Goal: Navigation & Orientation: Understand site structure

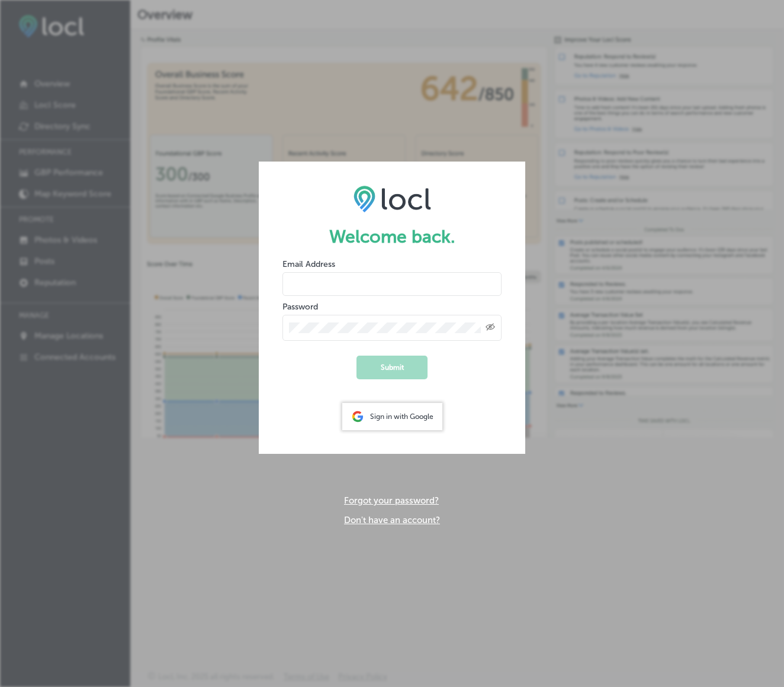
type input "[DOMAIN_NAME][EMAIL_ADDRESS][DOMAIN_NAME]"
click at [383, 372] on button "Submit" at bounding box center [391, 368] width 71 height 24
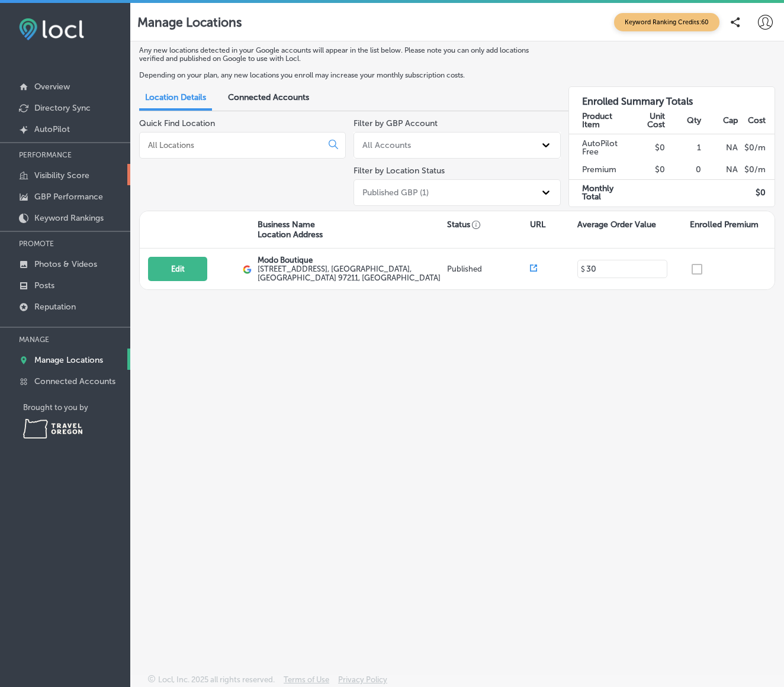
click at [66, 172] on p "Visibility Score" at bounding box center [61, 176] width 55 height 10
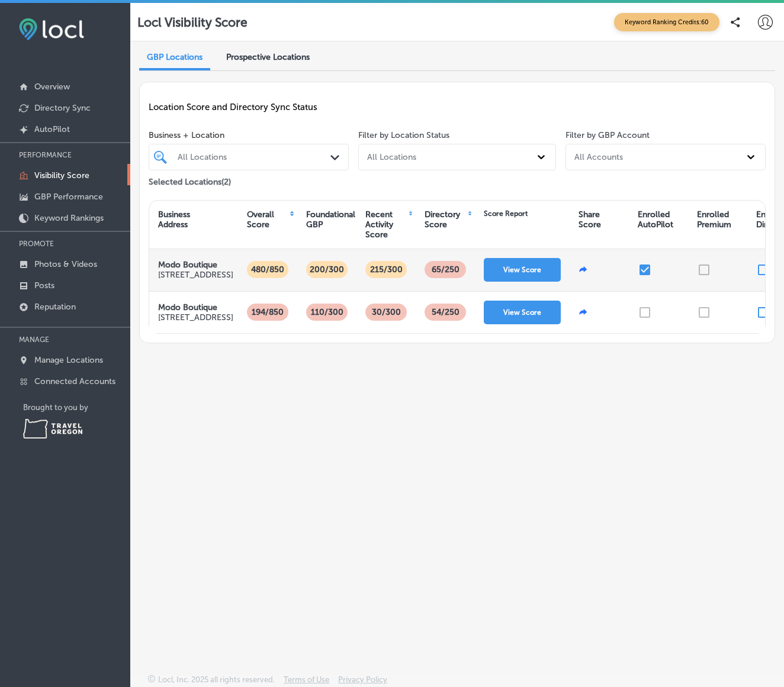
scroll to position [0, 1]
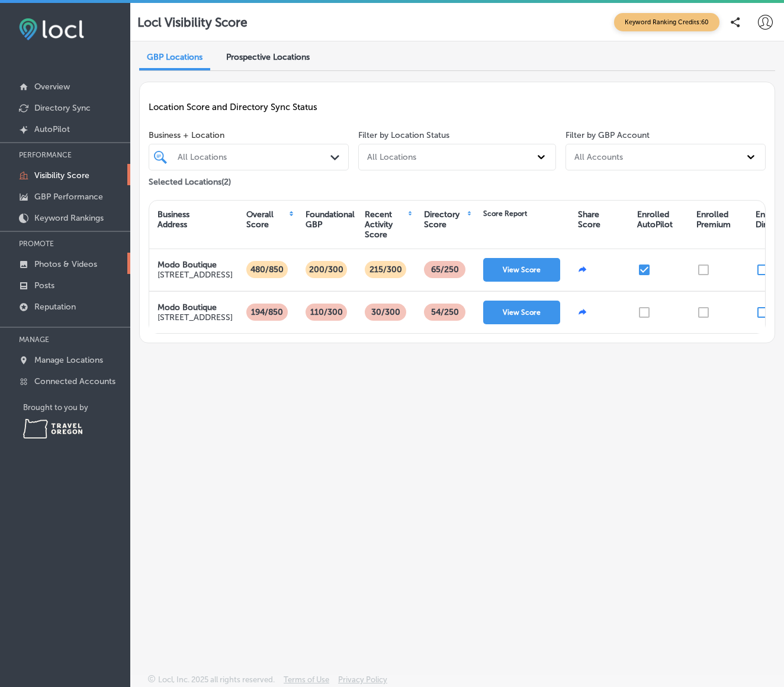
click at [73, 266] on p "Photos & Videos" at bounding box center [65, 264] width 63 height 10
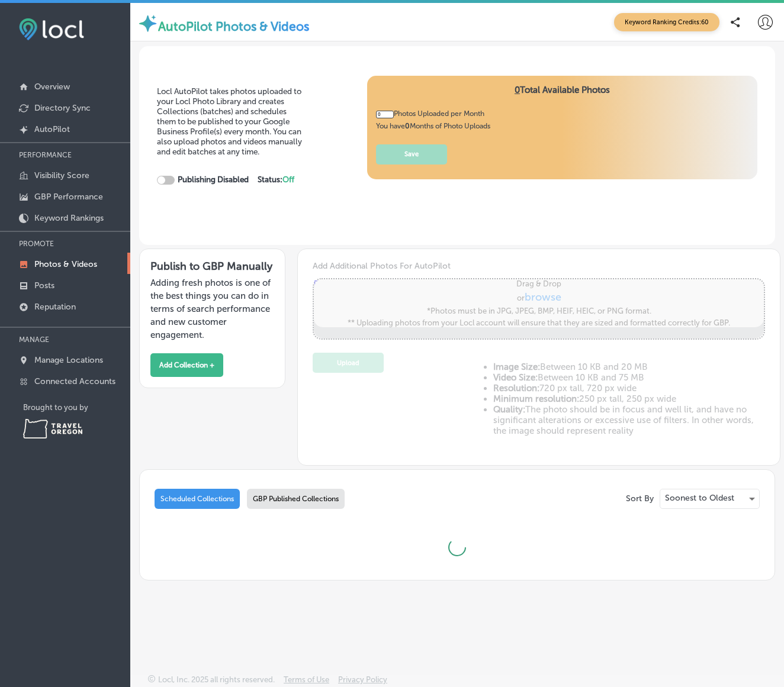
type input "5"
checkbox input "true"
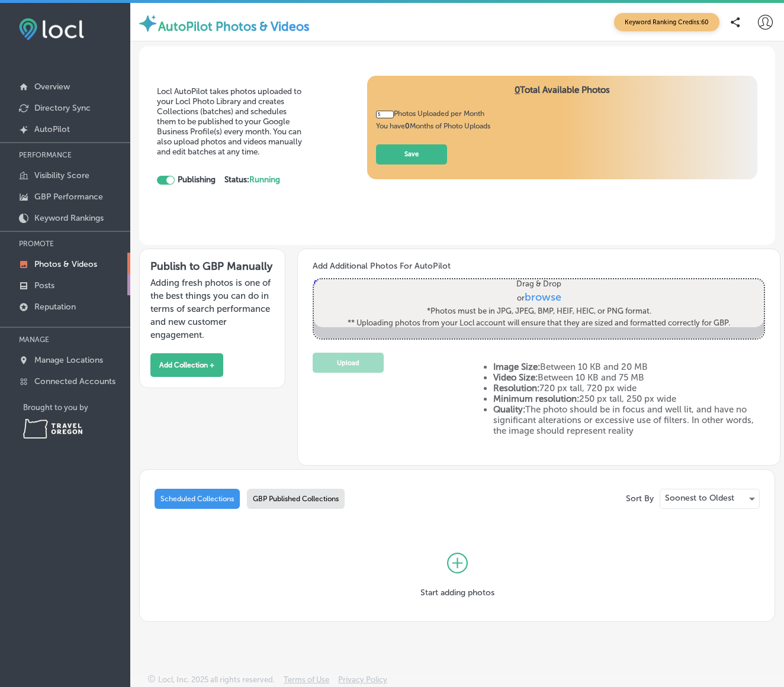
click at [54, 284] on p "Posts" at bounding box center [44, 286] width 20 height 10
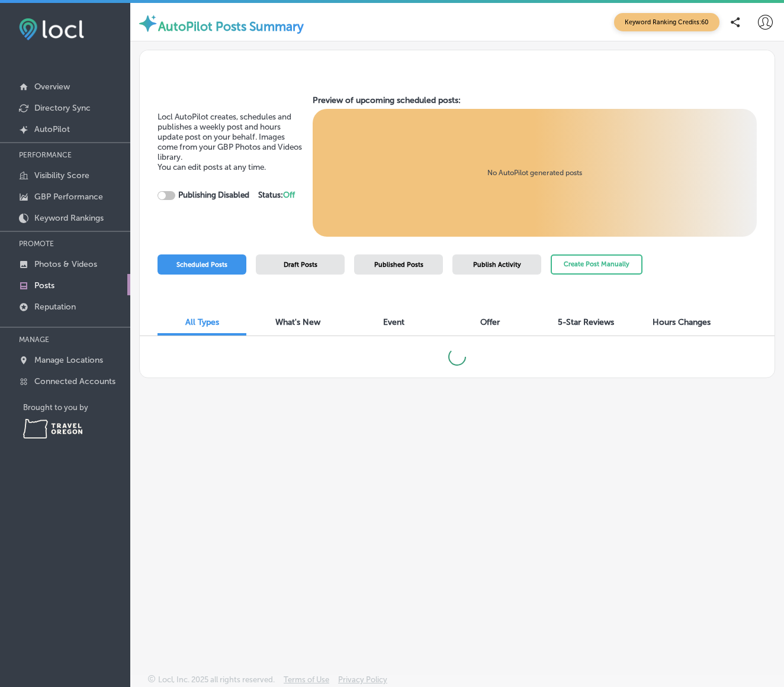
checkbox input "true"
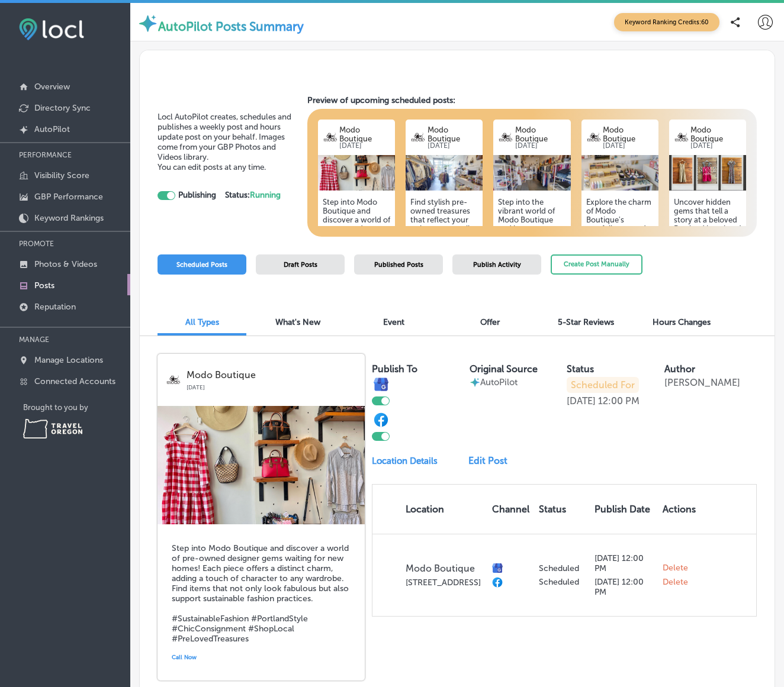
click at [251, 477] on img at bounding box center [261, 465] width 207 height 118
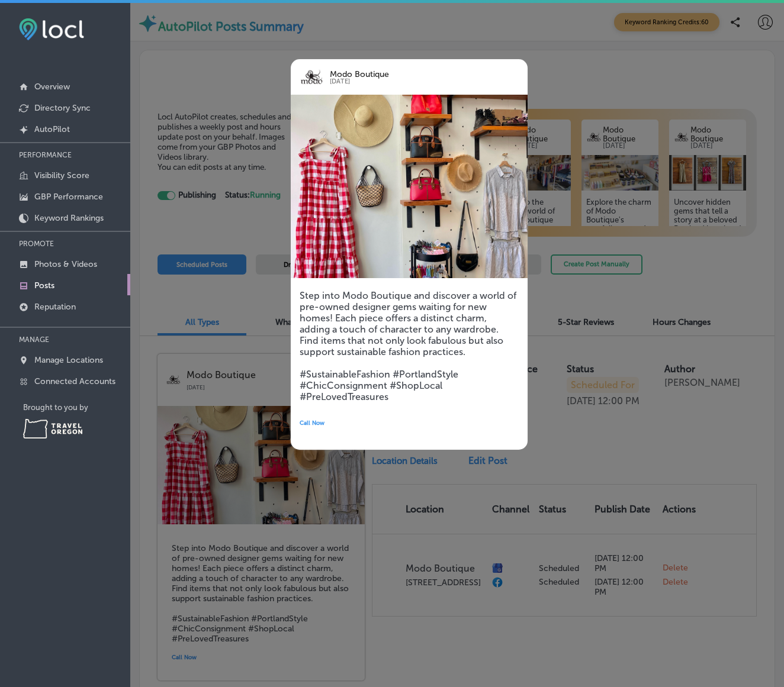
click at [224, 78] on div at bounding box center [392, 343] width 784 height 687
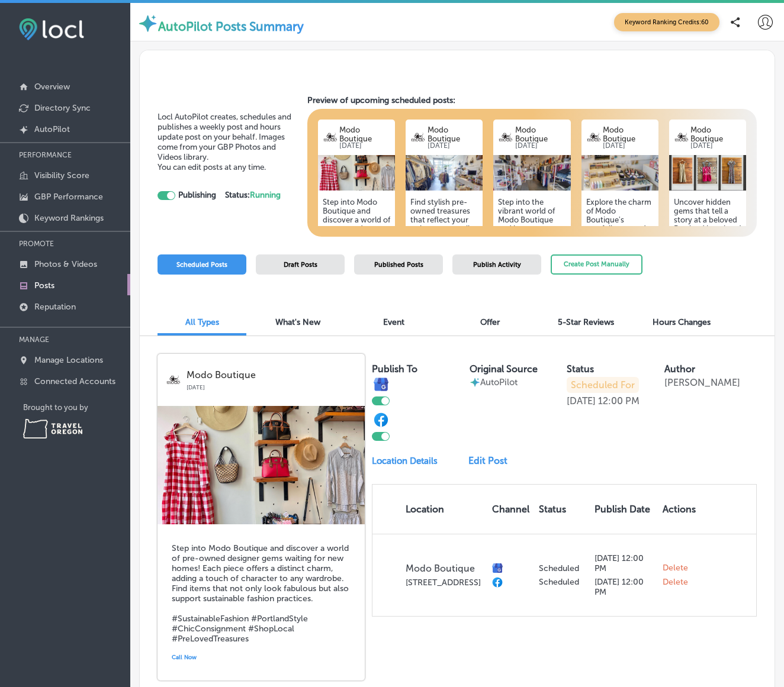
click at [279, 318] on span "What's New" at bounding box center [297, 322] width 45 height 10
click at [439, 157] on img at bounding box center [444, 173] width 77 height 36
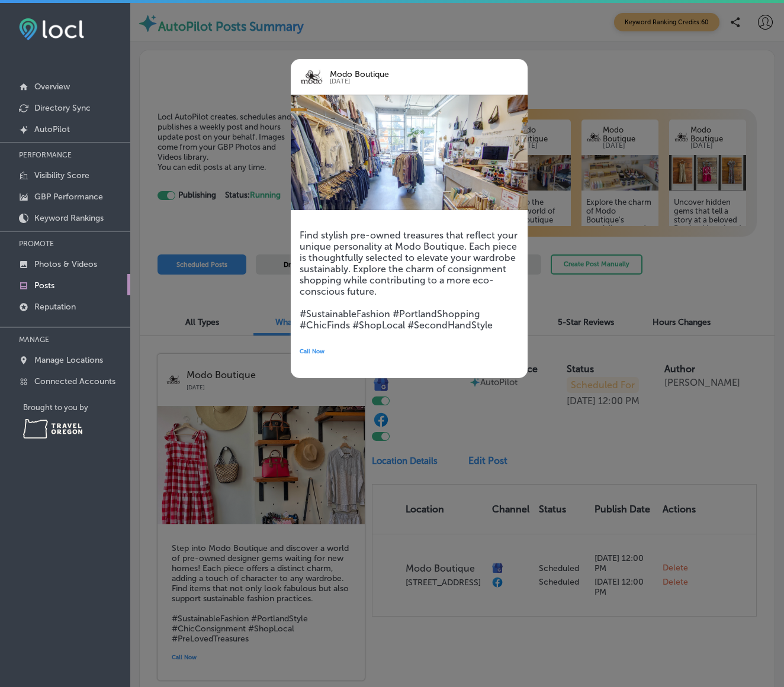
click at [599, 147] on div at bounding box center [392, 343] width 784 height 687
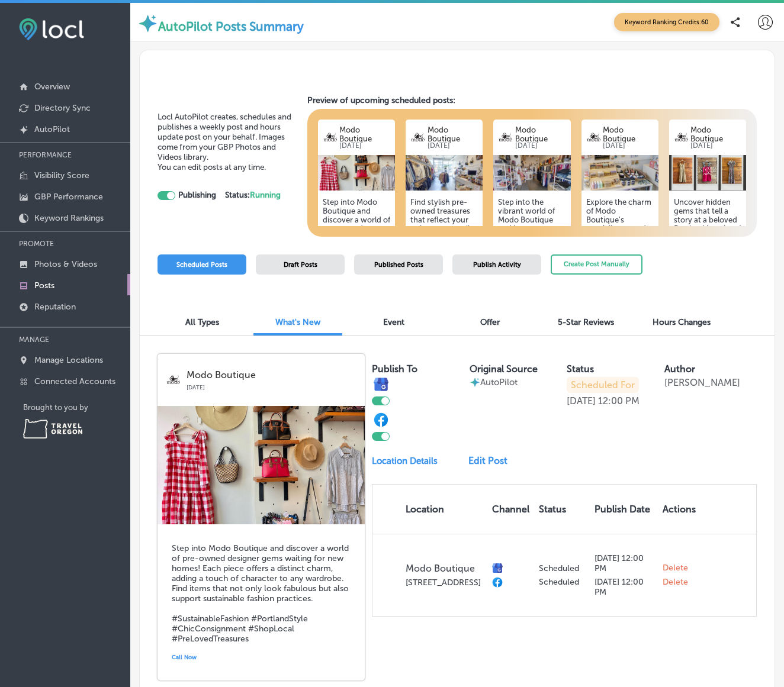
click at [557, 165] on img at bounding box center [531, 173] width 77 height 36
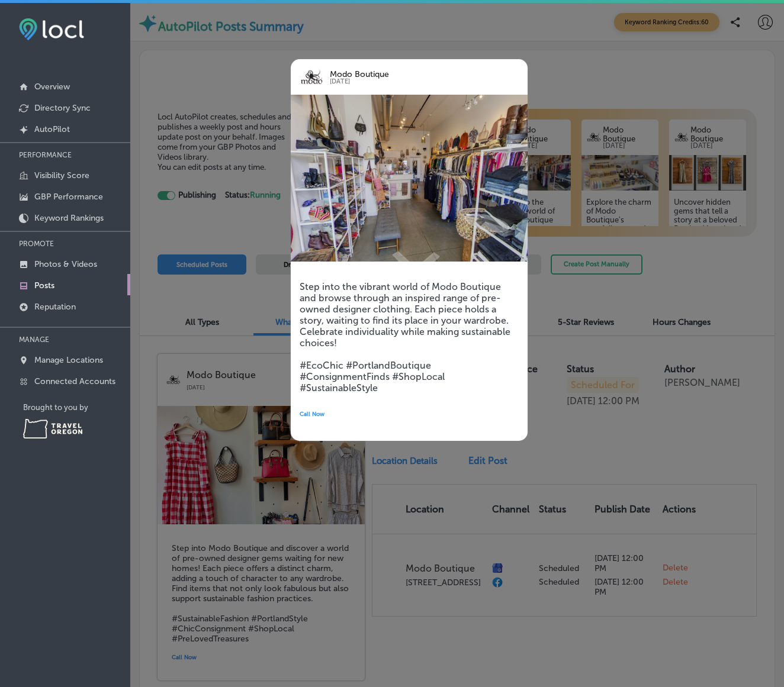
click at [638, 162] on div at bounding box center [392, 343] width 784 height 687
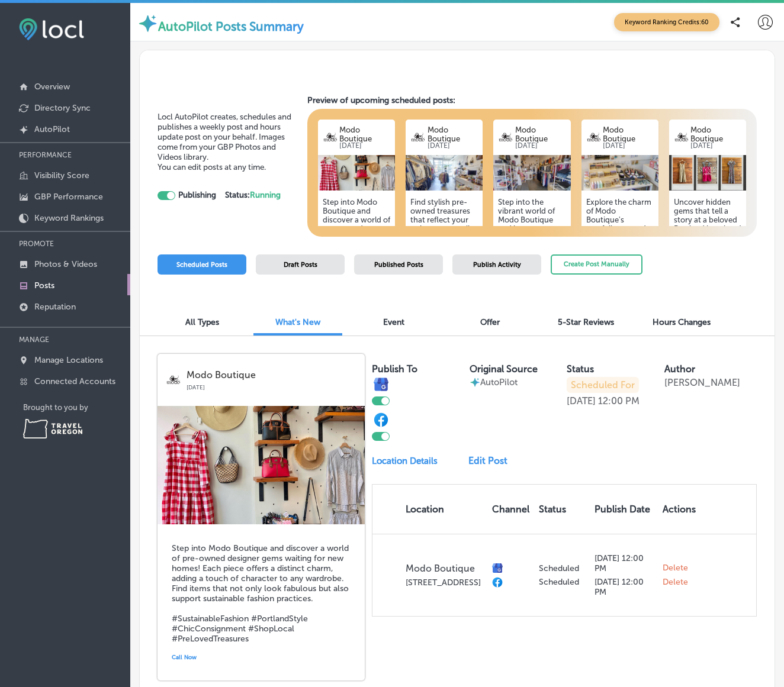
click at [630, 166] on img at bounding box center [619, 173] width 77 height 36
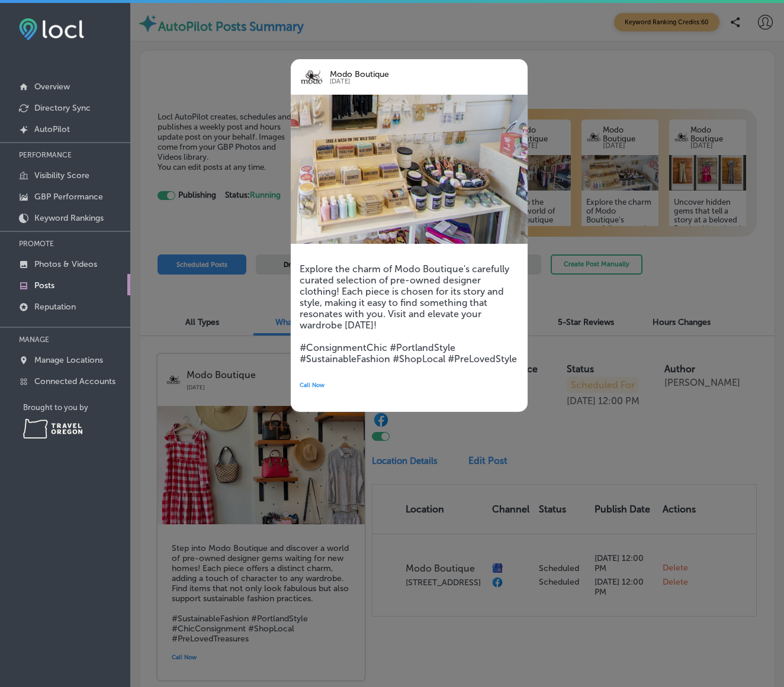
click at [189, 38] on div at bounding box center [392, 343] width 784 height 687
